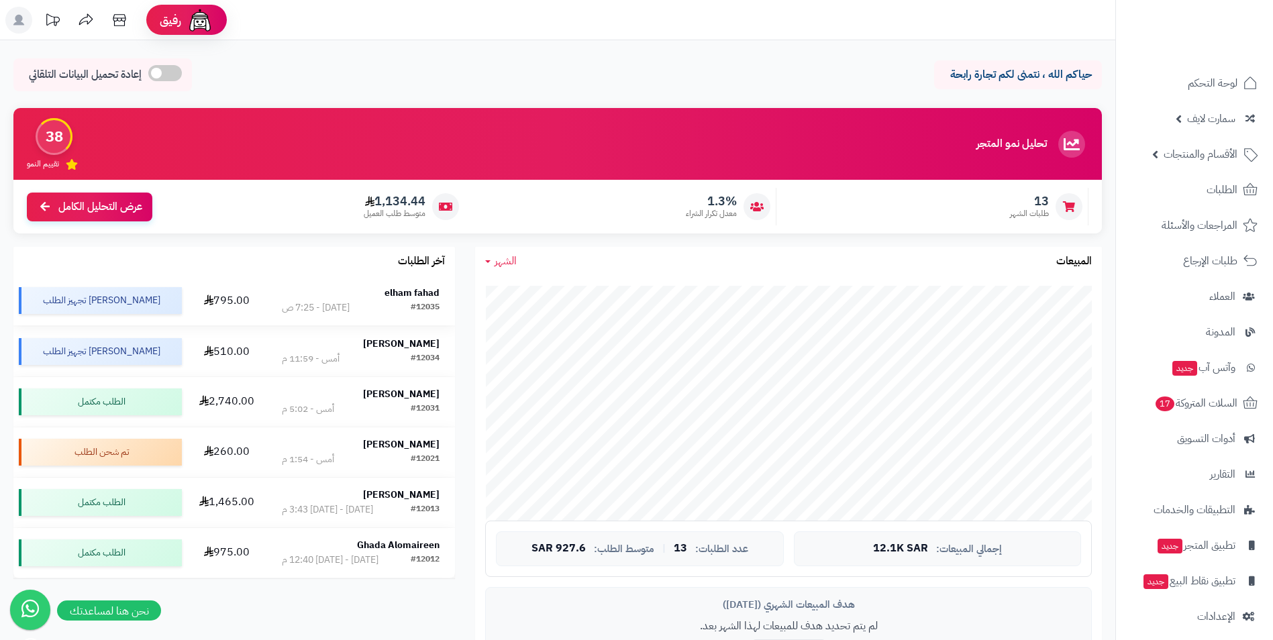
click at [404, 291] on strong "elham fahad" at bounding box center [412, 293] width 55 height 14
click at [405, 343] on strong "Sarah Saad" at bounding box center [401, 343] width 77 height 14
click at [416, 287] on strong "elham fahad" at bounding box center [412, 293] width 55 height 14
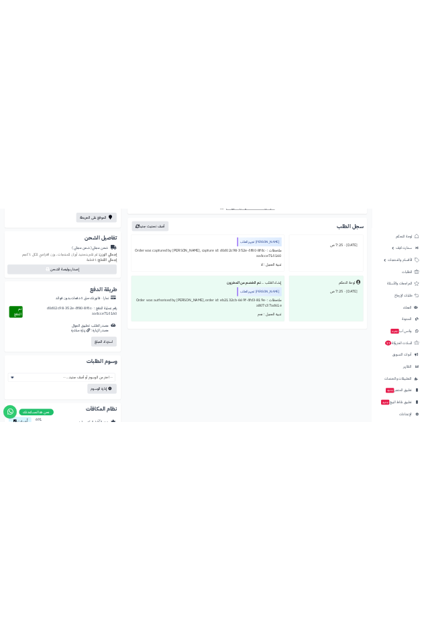
scroll to position [449, 0]
